Goal: Task Accomplishment & Management: Use online tool/utility

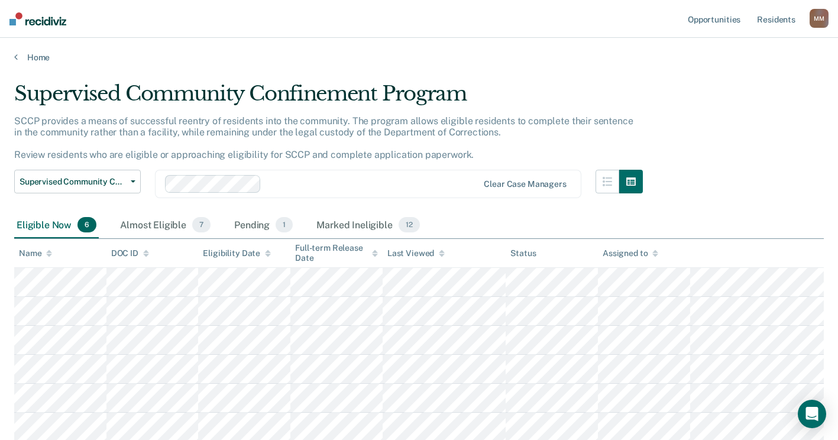
scroll to position [59, 0]
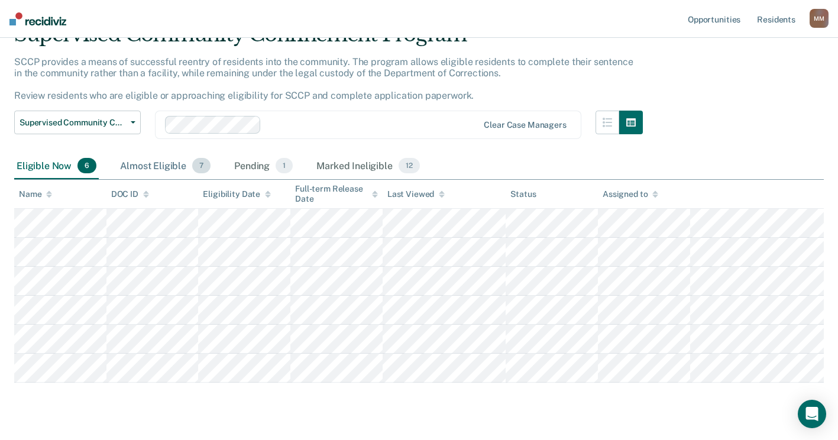
click at [135, 164] on div "Almost Eligible 7" at bounding box center [165, 166] width 95 height 26
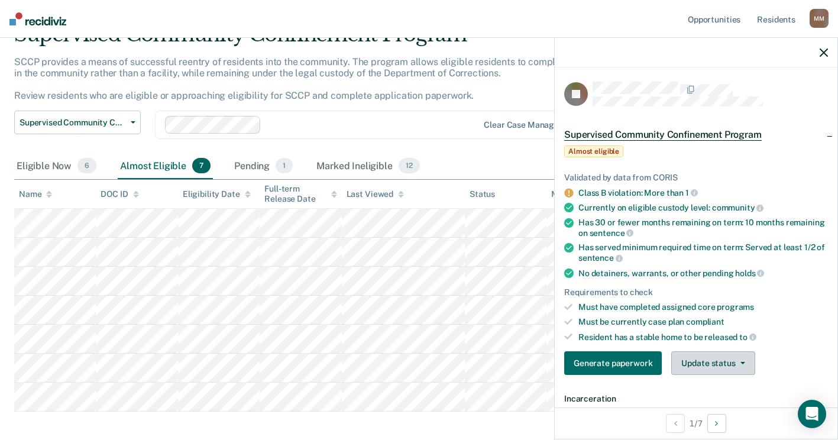
click at [688, 357] on button "Update status" at bounding box center [712, 363] width 83 height 24
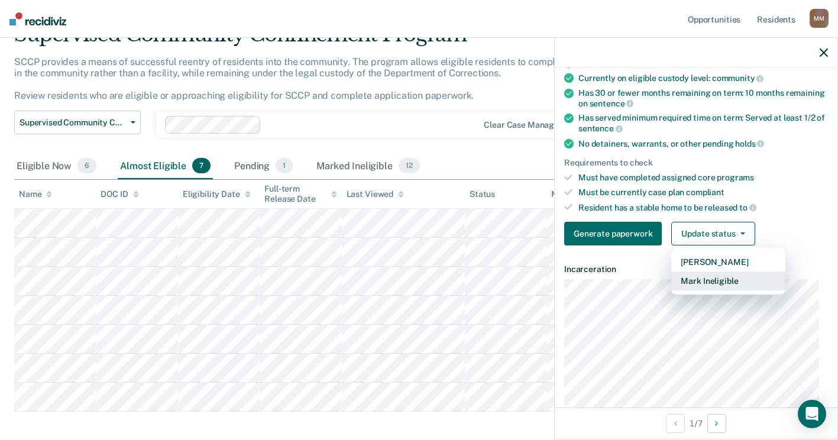
click at [724, 279] on button "Mark Ineligible" at bounding box center [728, 280] width 114 height 19
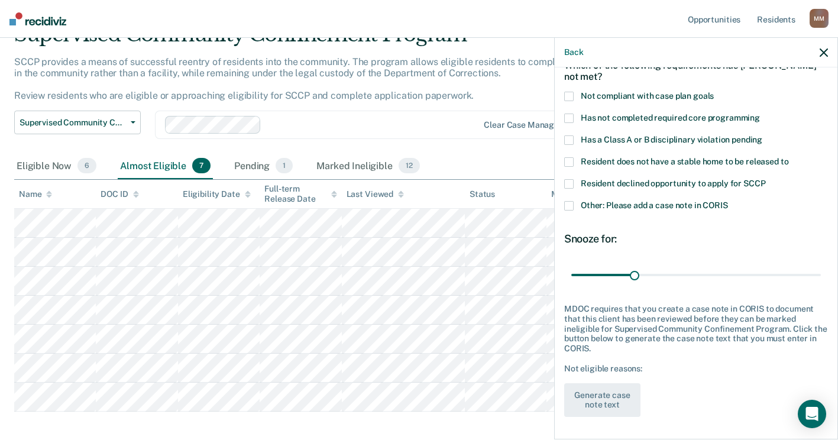
click at [568, 184] on span at bounding box center [568, 183] width 9 height 9
click at [765, 179] on input "Resident declined opportunity to apply for SCCP" at bounding box center [765, 179] width 0 height 0
click at [569, 209] on span at bounding box center [568, 205] width 9 height 9
click at [728, 201] on input "Other: Please add a case note in CORIS" at bounding box center [728, 201] width 0 height 0
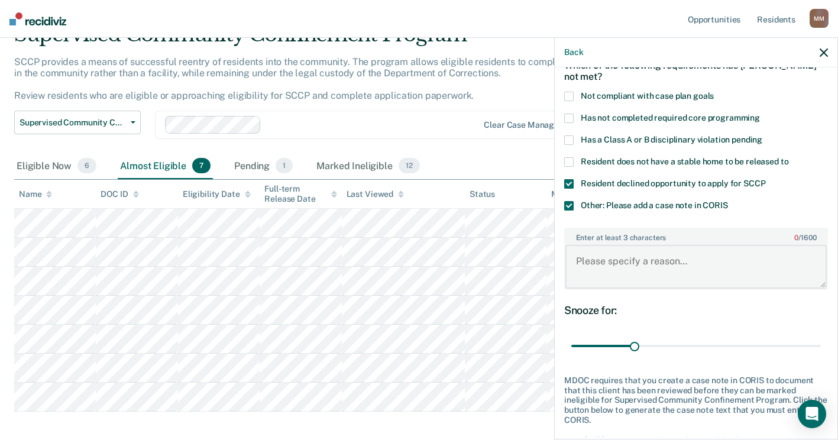
click at [607, 261] on textarea "Enter at least 3 characters 0 / 1600" at bounding box center [695, 267] width 261 height 44
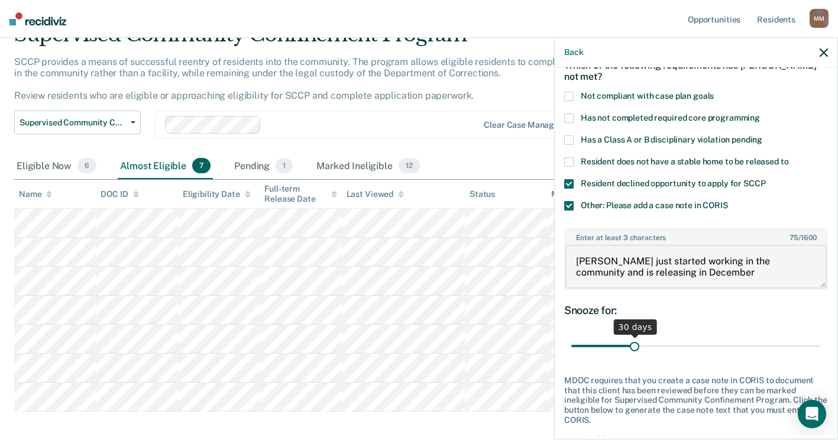
type textarea "Jessica just started working in the community and is releasing in December"
drag, startPoint x: 631, startPoint y: 342, endPoint x: 820, endPoint y: 335, distance: 189.4
type input "120"
click at [820, 336] on input "range" at bounding box center [696, 346] width 250 height 21
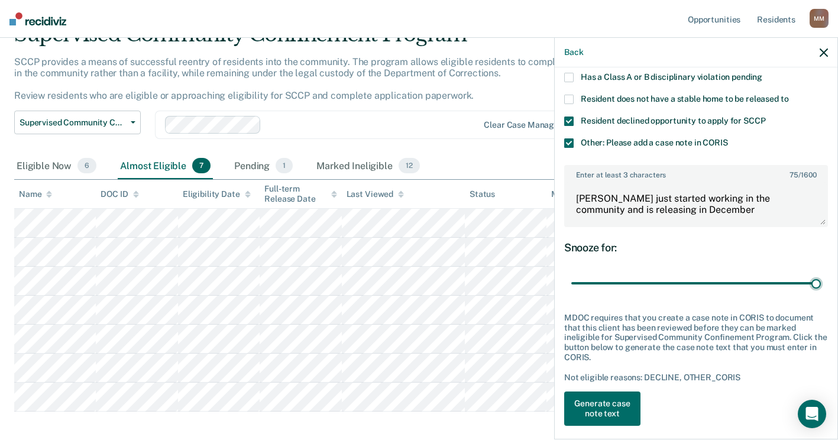
scroll to position [137, 0]
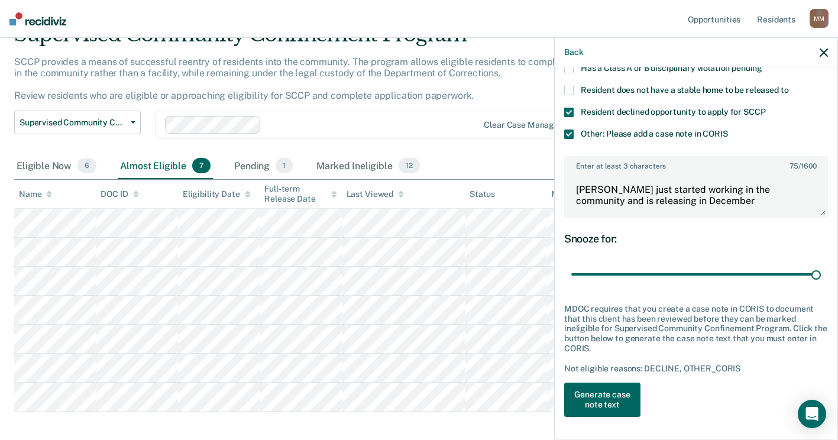
click at [590, 402] on button "Generate case note text" at bounding box center [602, 400] width 76 height 34
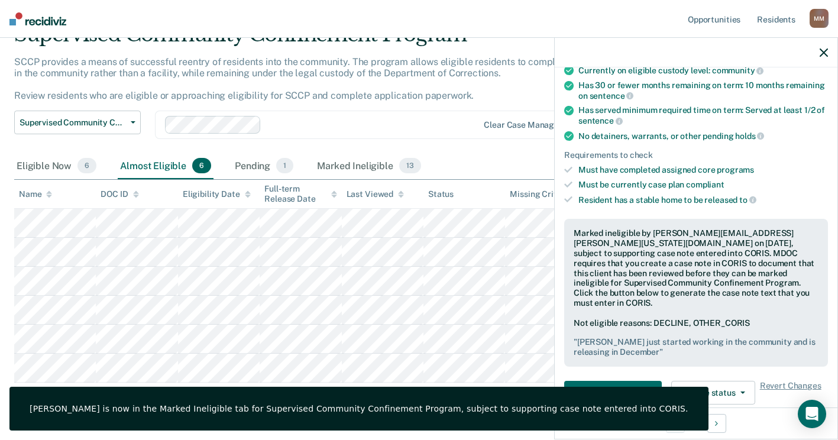
click at [827, 54] on icon "button" at bounding box center [824, 52] width 8 height 8
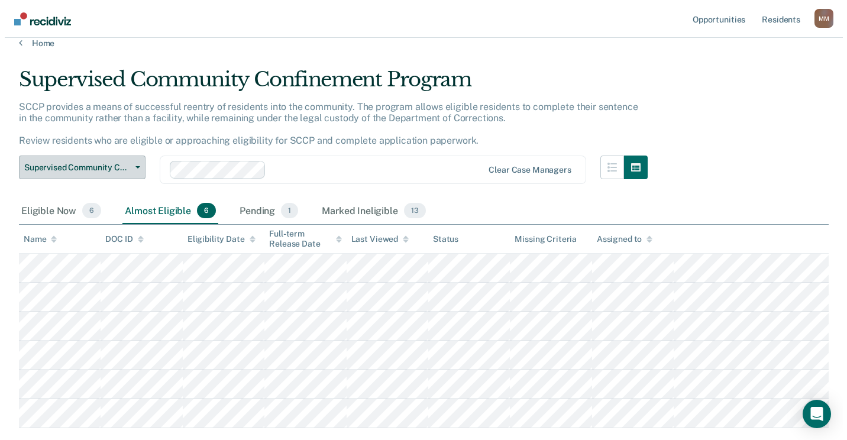
scroll to position [0, 0]
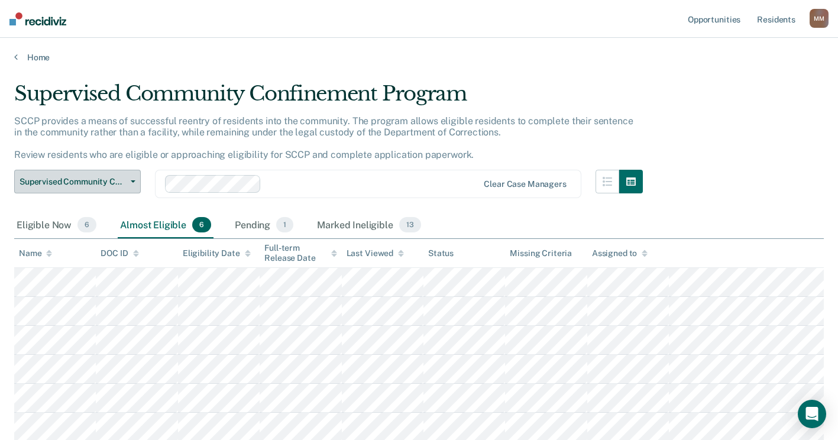
click at [132, 178] on button "Supervised Community Confinement Program" at bounding box center [77, 182] width 127 height 24
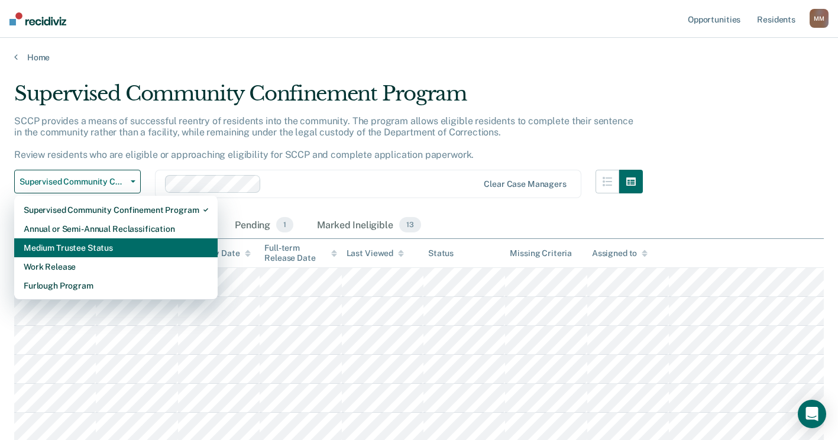
click at [122, 248] on div "Medium Trustee Status" at bounding box center [116, 247] width 184 height 19
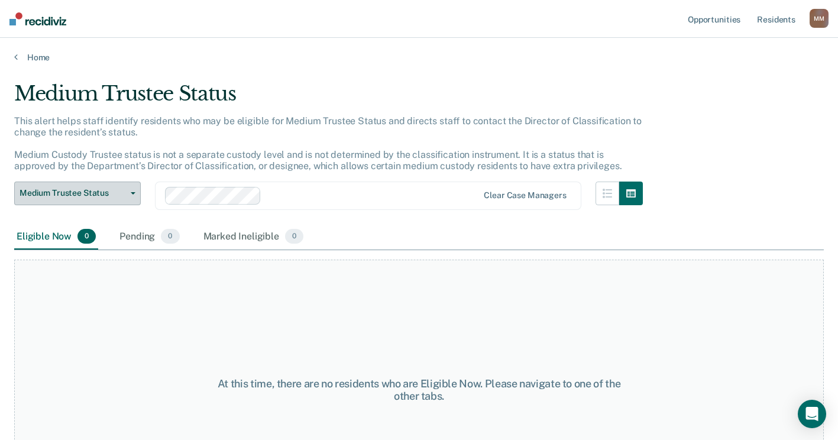
click at [138, 195] on button "Medium Trustee Status" at bounding box center [77, 194] width 127 height 24
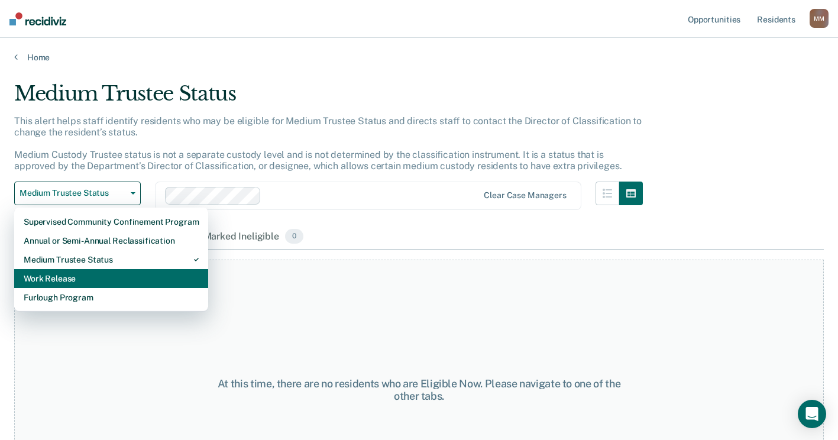
click at [103, 286] on div "Work Release" at bounding box center [111, 278] width 175 height 19
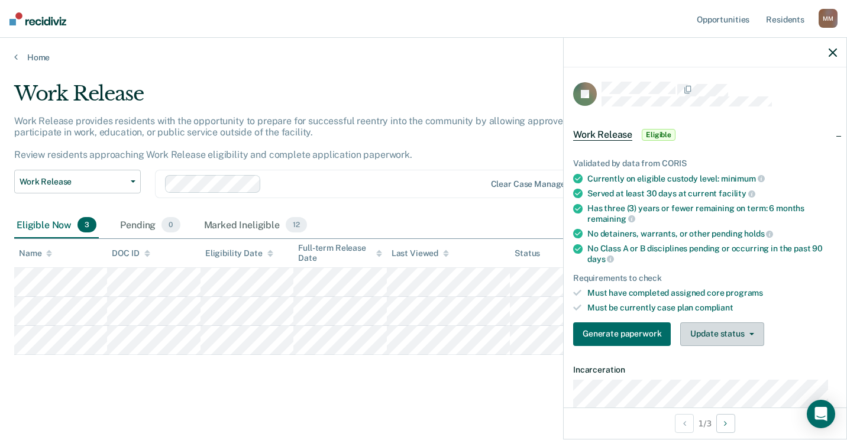
click at [732, 341] on button "Update status" at bounding box center [721, 334] width 83 height 24
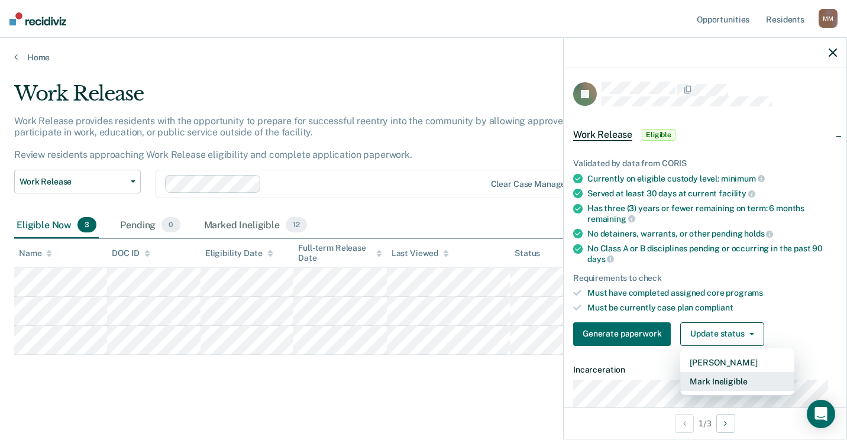
click at [726, 385] on button "Mark Ineligible" at bounding box center [737, 381] width 114 height 19
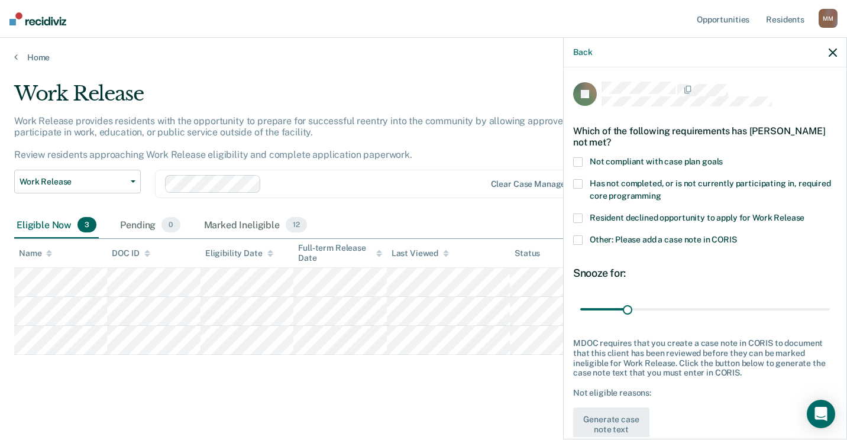
click at [577, 236] on span at bounding box center [577, 239] width 9 height 9
click at [737, 235] on input "Other: Please add a case note in CORIS" at bounding box center [737, 235] width 0 height 0
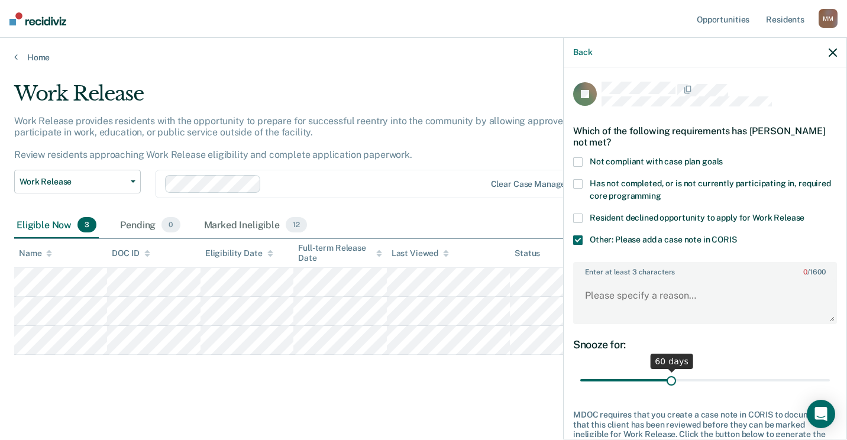
drag, startPoint x: 628, startPoint y: 381, endPoint x: 668, endPoint y: 375, distance: 40.6
type input "60"
click at [668, 375] on input "range" at bounding box center [705, 380] width 250 height 21
click at [595, 275] on label "Enter at least 3 characters 0 / 1600" at bounding box center [704, 269] width 261 height 13
click at [595, 279] on textarea "Enter at least 3 characters 0 / 1600" at bounding box center [704, 301] width 261 height 44
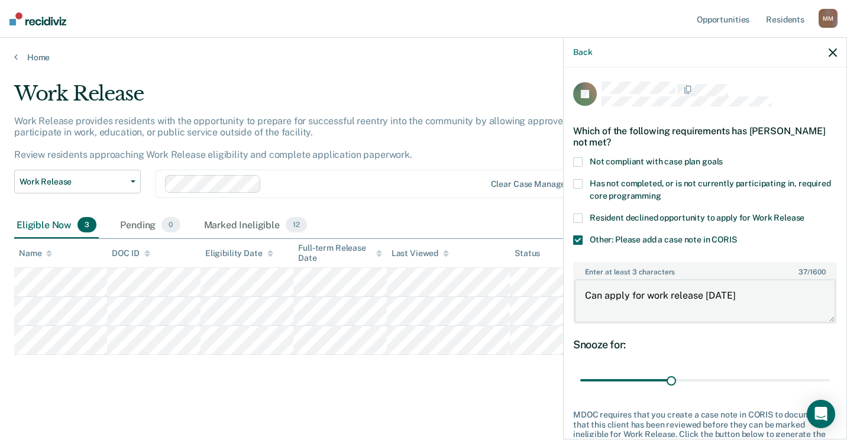
scroll to position [96, 0]
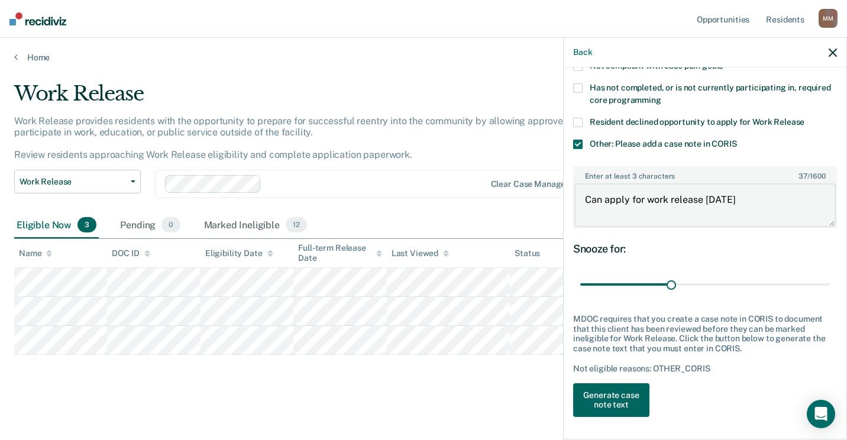
type textarea "Can apply for work release in 30 days"
click at [620, 388] on button "Generate case note text" at bounding box center [611, 400] width 76 height 34
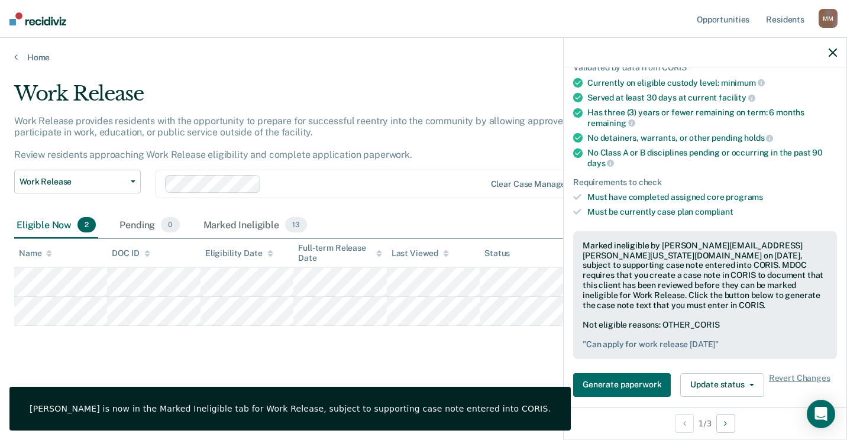
click at [834, 48] on icon "button" at bounding box center [832, 52] width 8 height 8
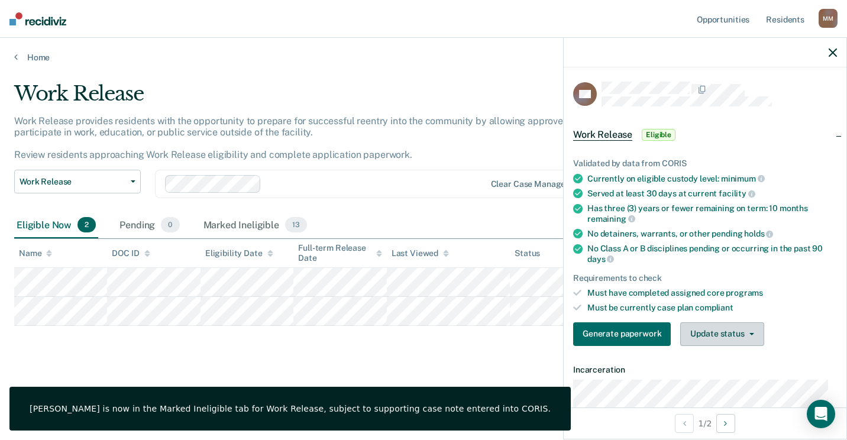
click at [723, 339] on button "Update status" at bounding box center [721, 334] width 83 height 24
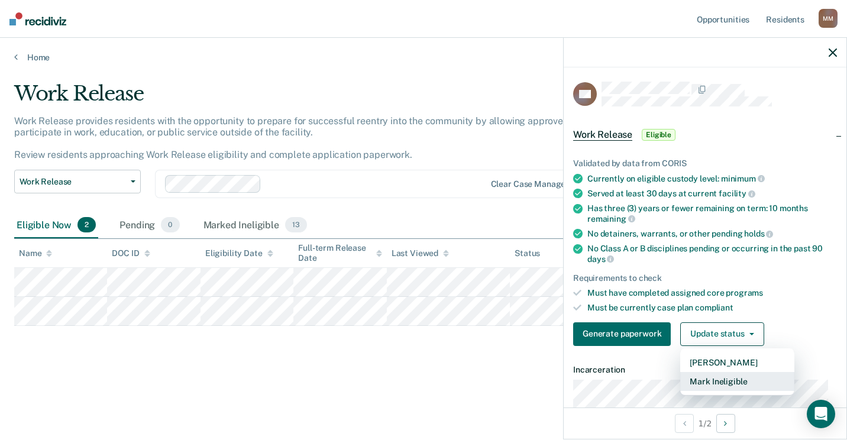
click at [703, 382] on button "Mark Ineligible" at bounding box center [737, 381] width 114 height 19
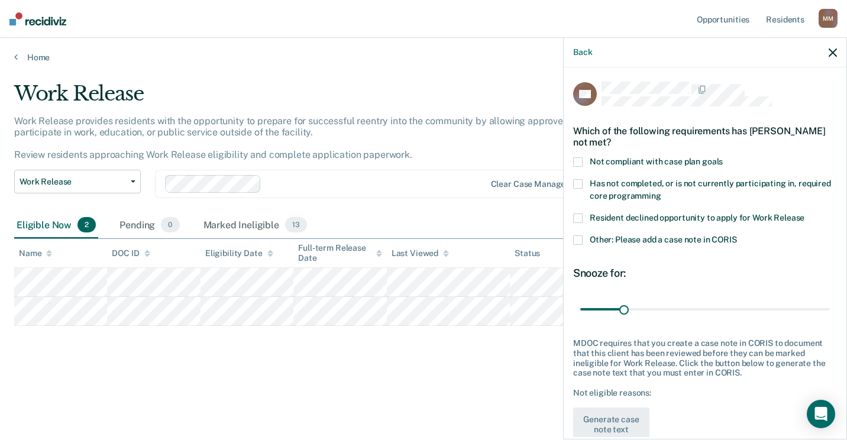
click at [580, 182] on span at bounding box center [577, 183] width 9 height 9
click at [661, 192] on input "Has not completed, or is not currently participating in, required core programm…" at bounding box center [661, 192] width 0 height 0
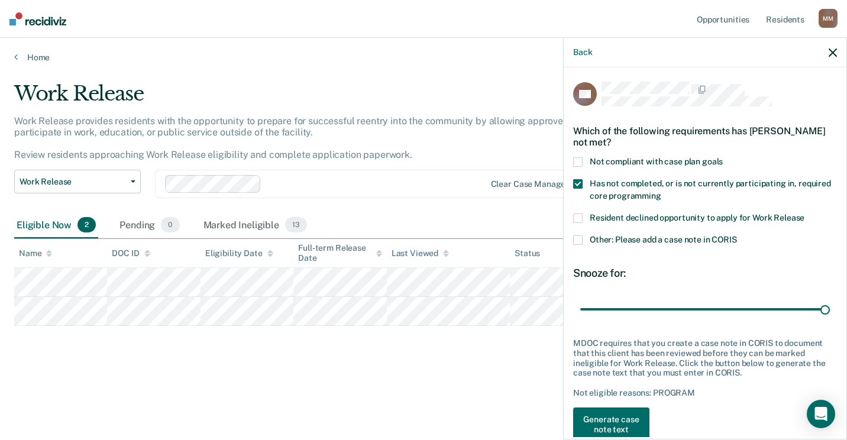
drag, startPoint x: 624, startPoint y: 309, endPoint x: 832, endPoint y: 317, distance: 207.7
type input "180"
click at [830, 310] on input "range" at bounding box center [705, 309] width 250 height 21
click at [636, 420] on button "Generate case note text" at bounding box center [611, 424] width 76 height 34
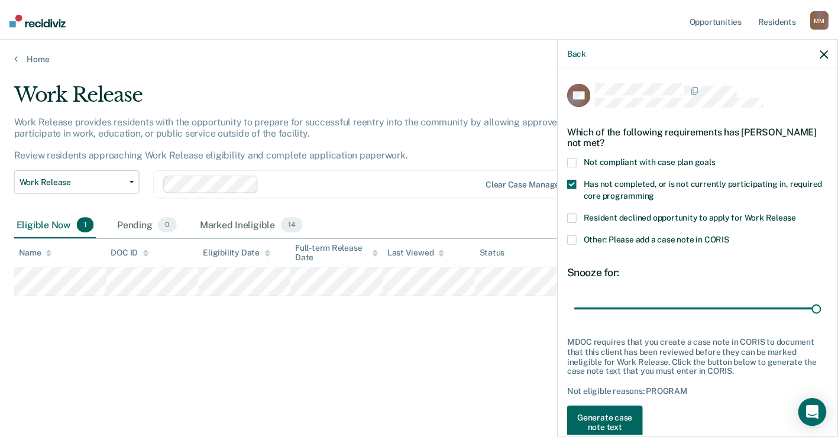
scroll to position [3, 0]
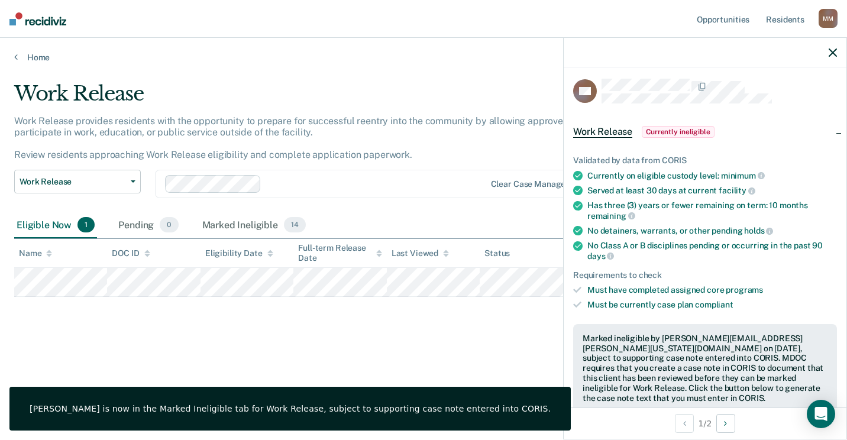
click at [835, 51] on icon "button" at bounding box center [832, 52] width 8 height 8
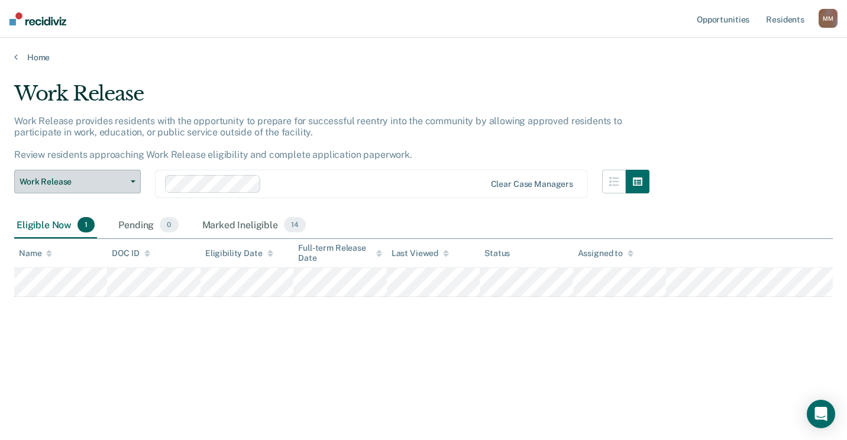
click at [133, 176] on button "Work Release" at bounding box center [77, 182] width 127 height 24
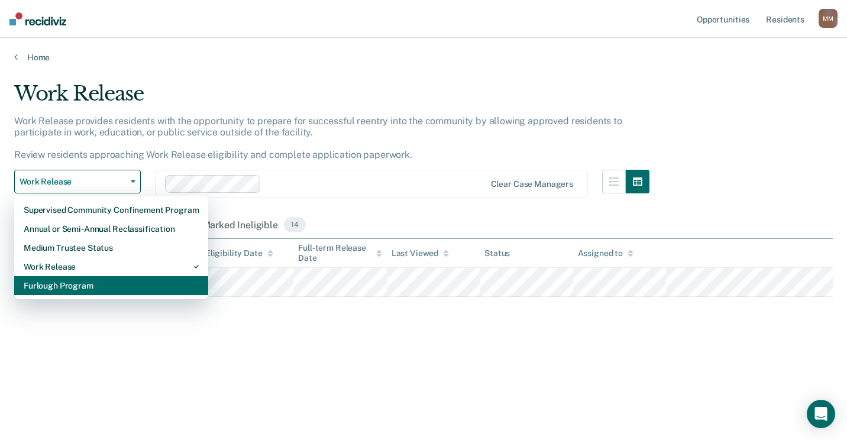
click at [80, 286] on div "Furlough Program" at bounding box center [111, 285] width 175 height 19
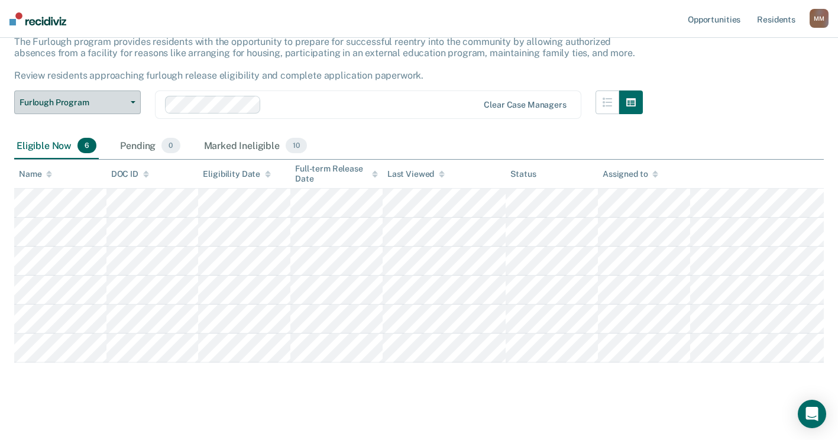
scroll to position [87, 0]
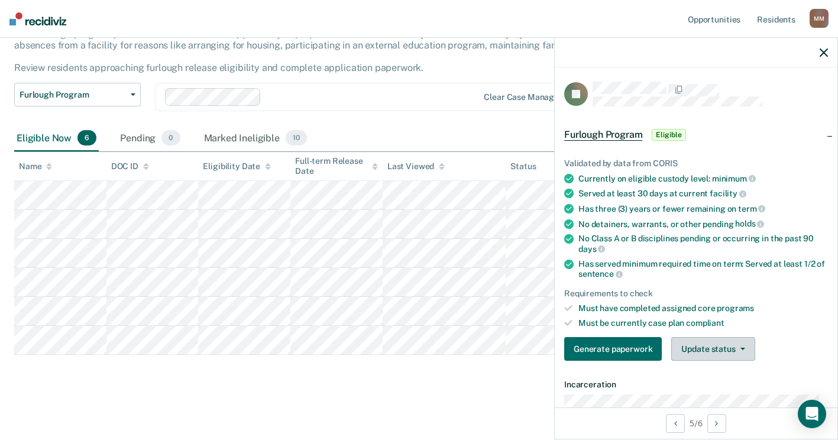
click at [732, 354] on button "Update status" at bounding box center [712, 349] width 83 height 24
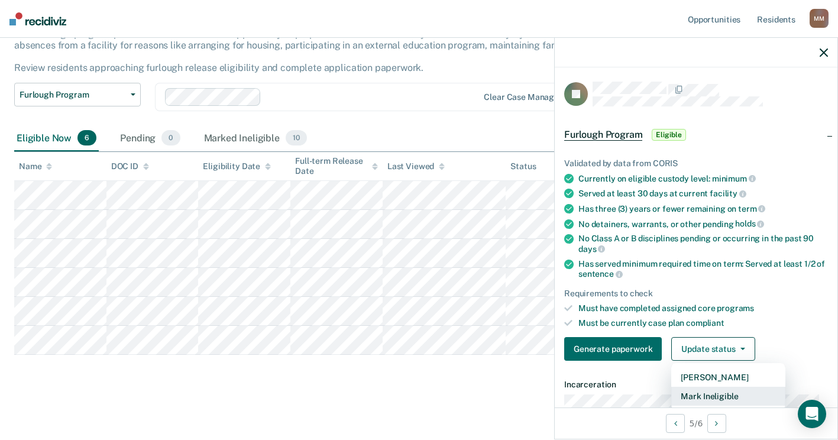
click at [734, 392] on button "Mark Ineligible" at bounding box center [728, 396] width 114 height 19
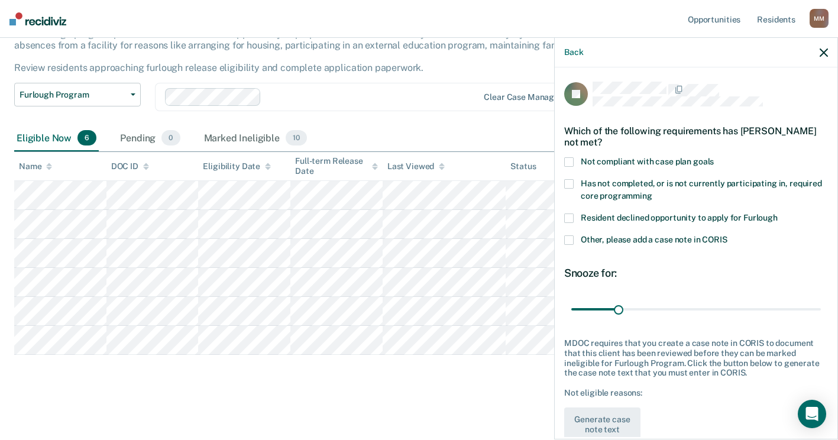
click at [567, 218] on span at bounding box center [568, 217] width 9 height 9
click at [778, 213] on input "Resident declined opportunity to apply for Furlough" at bounding box center [778, 213] width 0 height 0
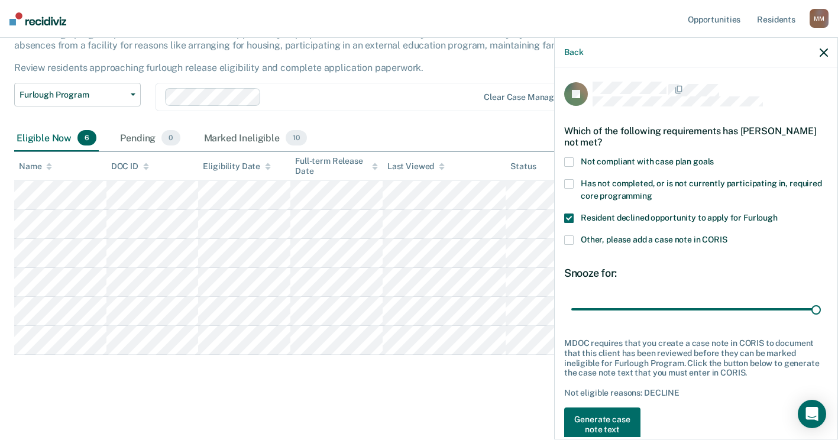
drag, startPoint x: 614, startPoint y: 305, endPoint x: 823, endPoint y: 306, distance: 208.2
type input "165"
click at [821, 306] on input "range" at bounding box center [696, 309] width 250 height 21
click at [614, 421] on button "Generate case note text" at bounding box center [602, 424] width 76 height 34
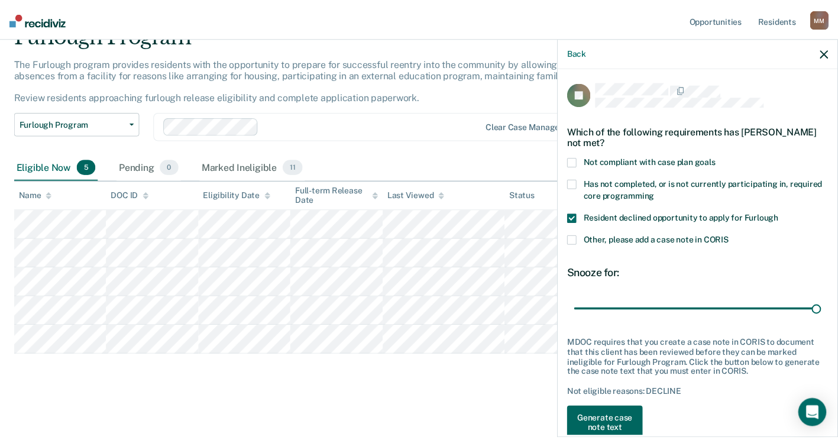
scroll to position [3, 0]
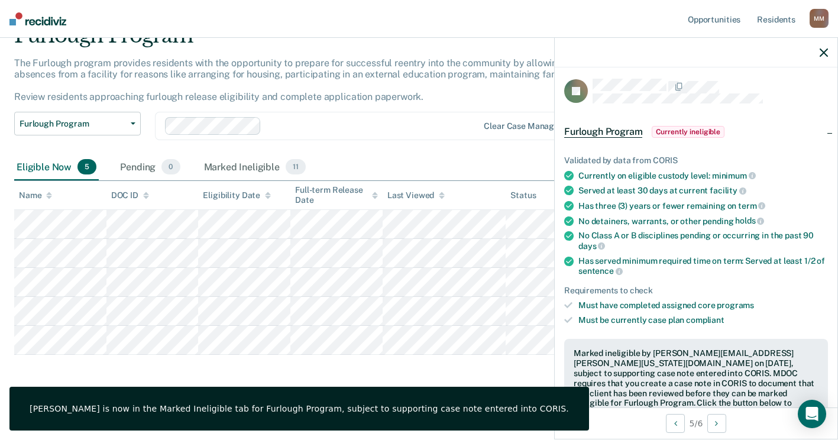
click at [826, 53] on icon "button" at bounding box center [824, 52] width 8 height 8
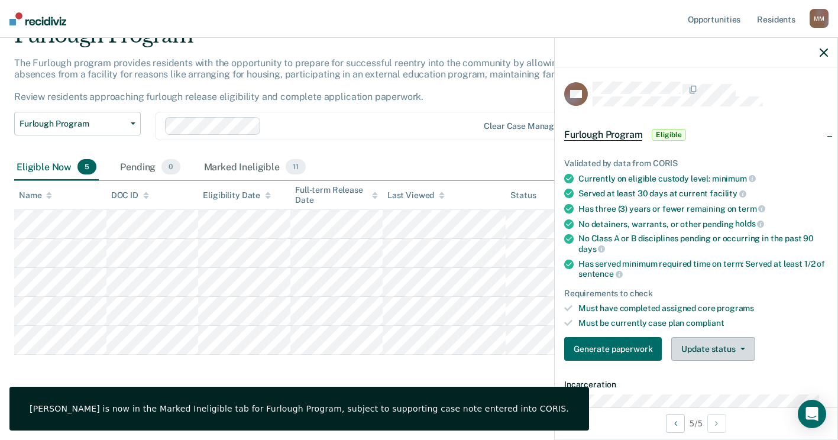
click at [692, 345] on button "Update status" at bounding box center [712, 349] width 83 height 24
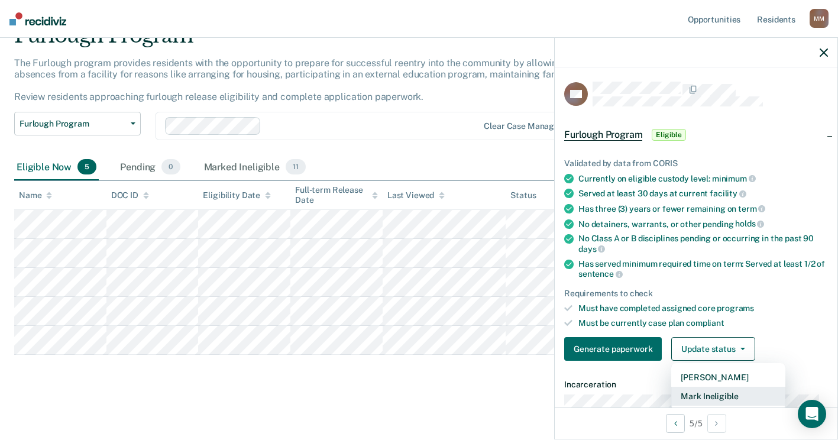
click at [707, 399] on button "Mark Ineligible" at bounding box center [728, 396] width 114 height 19
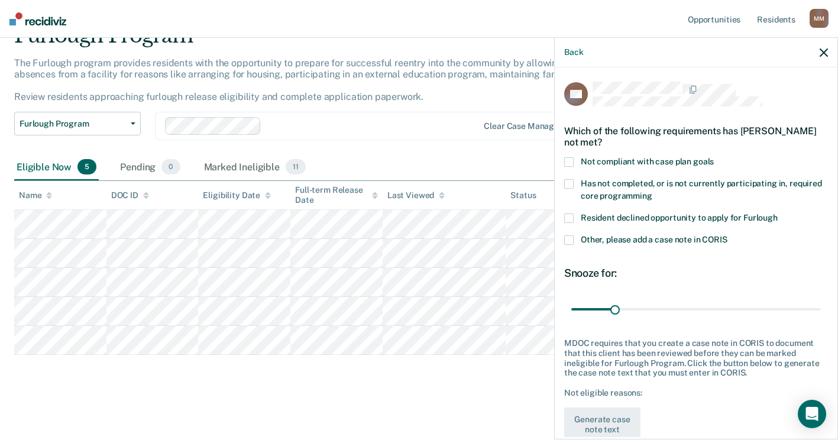
click at [569, 180] on span at bounding box center [568, 183] width 9 height 9
click at [652, 192] on input "Has not completed, or is not currently participating in, required core programm…" at bounding box center [652, 192] width 0 height 0
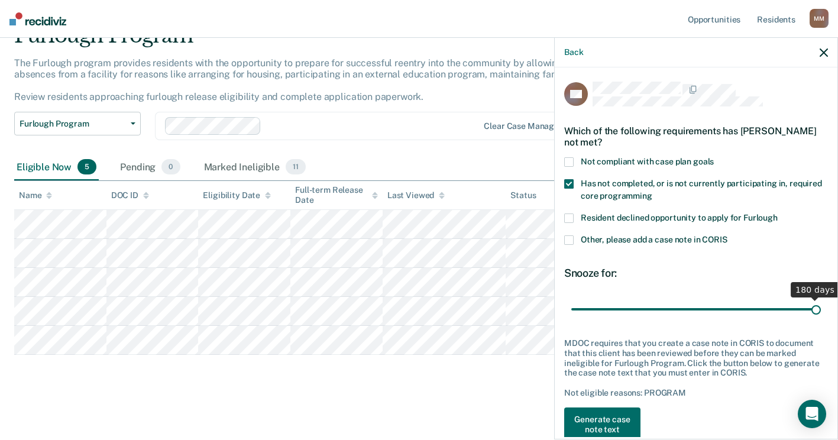
drag, startPoint x: 615, startPoint y: 306, endPoint x: 840, endPoint y: 277, distance: 227.2
type input "180"
click at [821, 299] on input "range" at bounding box center [696, 309] width 250 height 21
click at [595, 416] on button "Generate case note text" at bounding box center [602, 424] width 76 height 34
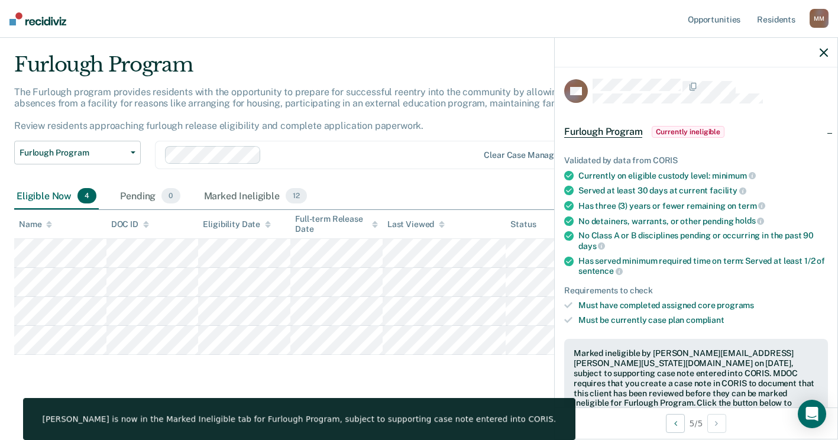
click at [819, 50] on div at bounding box center [696, 53] width 283 height 30
click at [828, 50] on div at bounding box center [696, 53] width 283 height 30
click at [820, 53] on icon "button" at bounding box center [824, 52] width 8 height 8
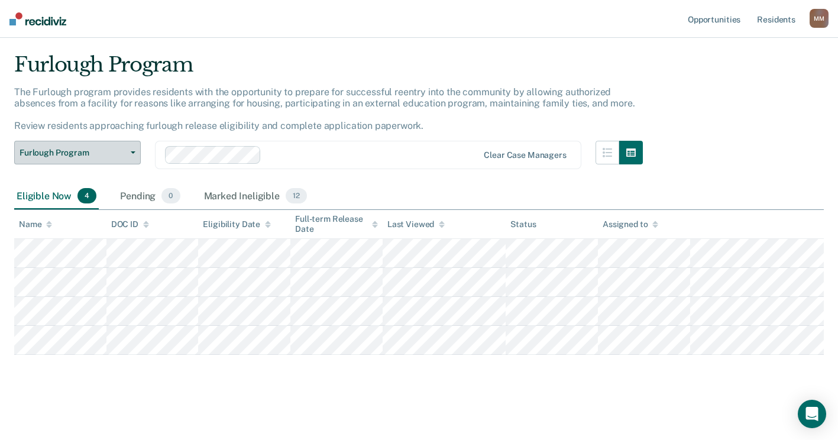
click at [135, 150] on button "Furlough Program" at bounding box center [77, 153] width 127 height 24
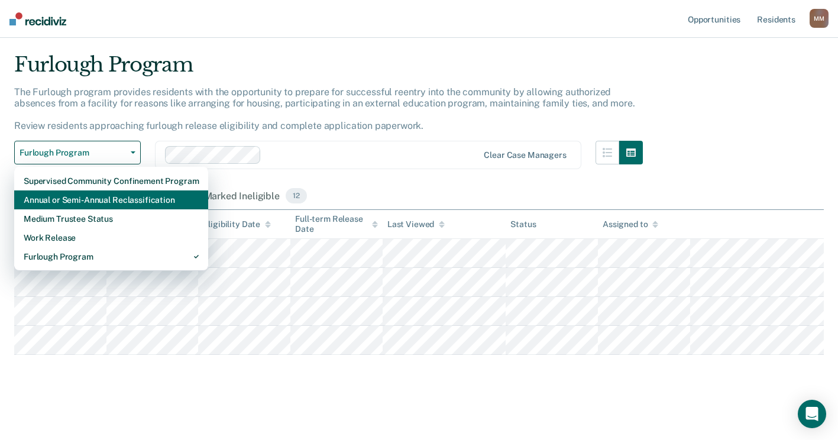
click at [137, 194] on div "Annual or Semi-Annual Reclassification" at bounding box center [111, 199] width 175 height 19
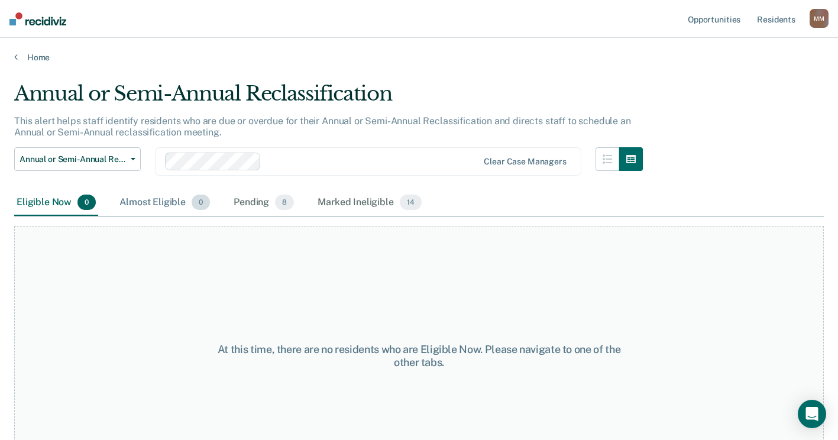
click at [148, 206] on div "Almost Eligible 0" at bounding box center [164, 203] width 95 height 26
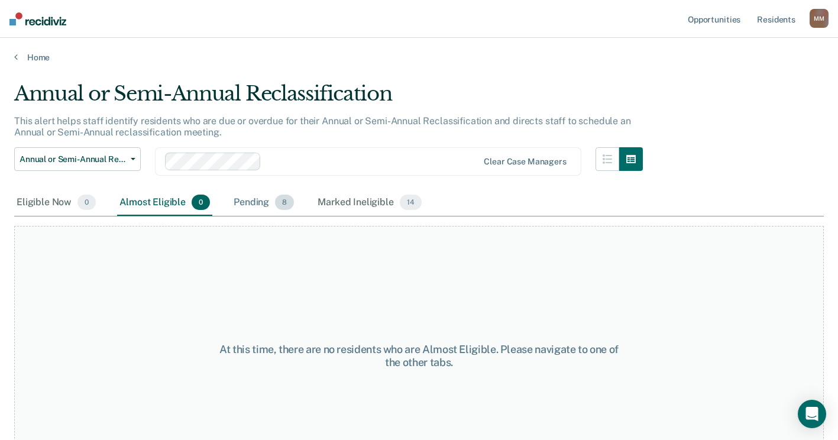
click at [272, 199] on div "Pending 8" at bounding box center [263, 203] width 65 height 26
